Goal: Find specific page/section: Find specific page/section

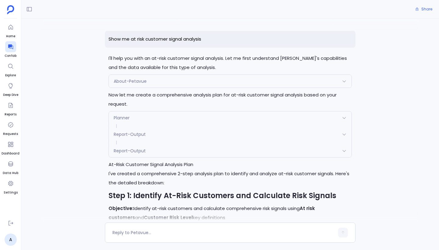
click at [181, 38] on p "Show me at risk customer signal analysis" at bounding box center [230, 39] width 251 height 17
click at [185, 39] on p "Show me at risk customer signal analysis" at bounding box center [230, 39] width 251 height 17
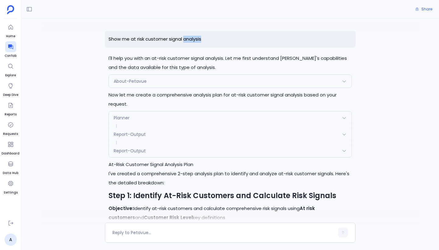
click at [185, 39] on p "Show me at risk customer signal analysis" at bounding box center [230, 39] width 251 height 17
click at [158, 39] on p "Show me at risk customer signal analysis" at bounding box center [230, 39] width 251 height 17
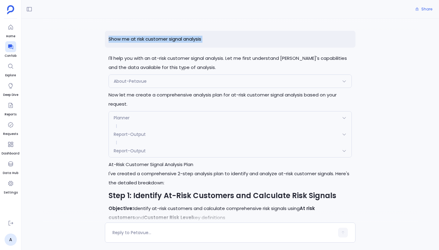
click at [180, 39] on p "Show me at risk customer signal analysis" at bounding box center [230, 39] width 251 height 17
click at [152, 40] on p "Show me at risk customer signal analysis" at bounding box center [230, 39] width 251 height 17
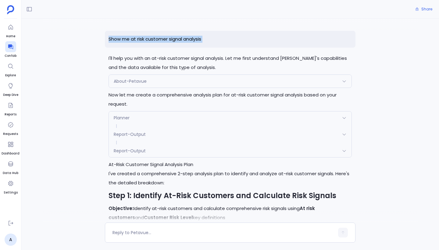
click at [152, 40] on p "Show me at risk customer signal analysis" at bounding box center [230, 39] width 251 height 17
click at [137, 40] on p "Show me at risk customer signal analysis" at bounding box center [230, 39] width 251 height 17
click at [160, 40] on p "Show me at risk customer signal analysis" at bounding box center [230, 39] width 251 height 17
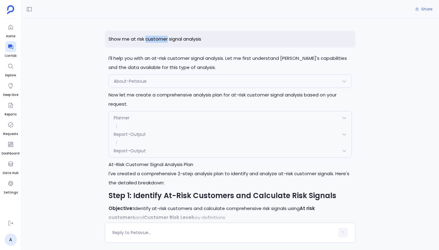
click at [160, 40] on p "Show me at risk customer signal analysis" at bounding box center [230, 39] width 251 height 17
click at [163, 39] on p "Show me at risk customer signal analysis" at bounding box center [230, 39] width 251 height 17
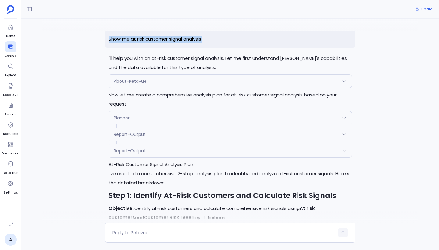
click at [163, 39] on p "Show me at risk customer signal analysis" at bounding box center [230, 39] width 251 height 17
